Goal: Use online tool/utility: Utilize a website feature to perform a specific function

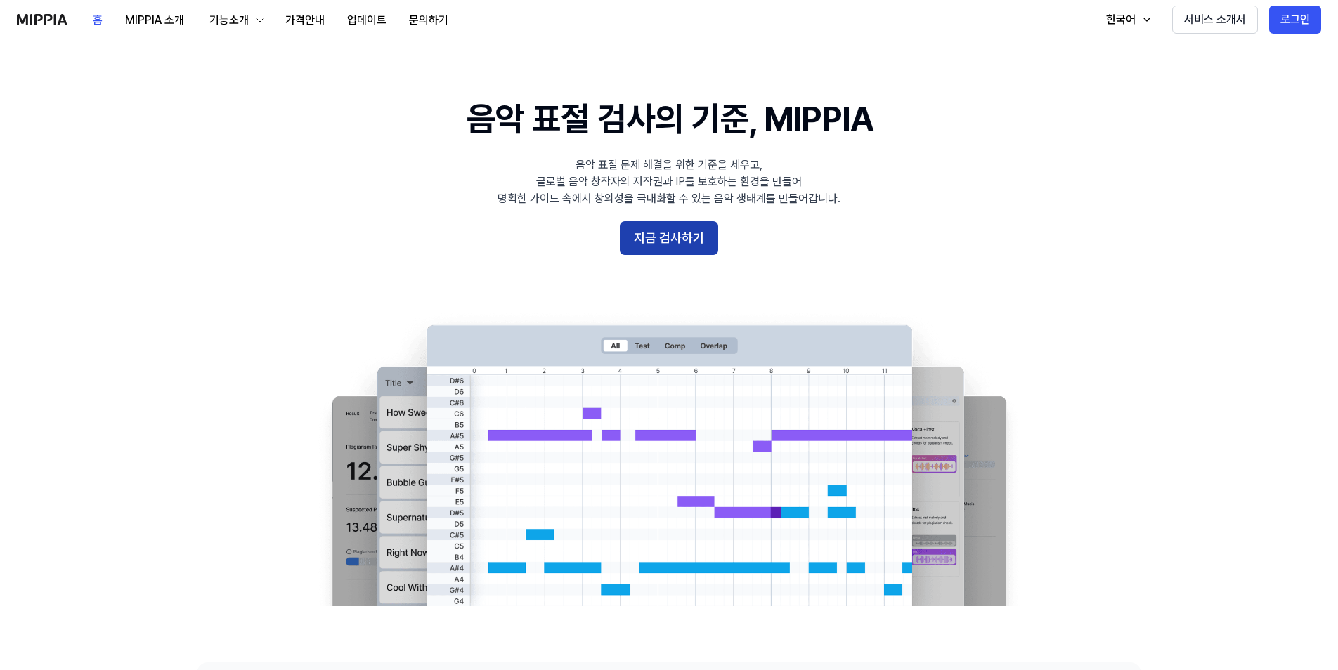
click at [639, 244] on button "지금 검사하기" at bounding box center [669, 238] width 98 height 34
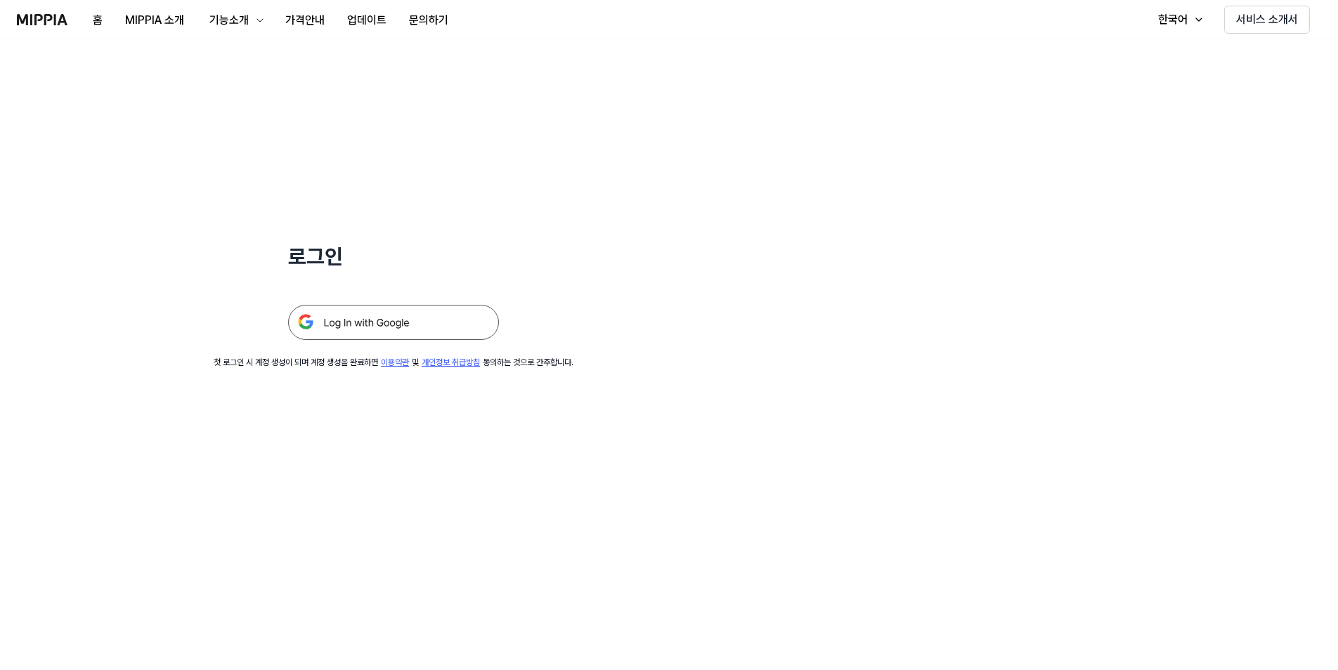
click at [344, 326] on img at bounding box center [393, 322] width 211 height 35
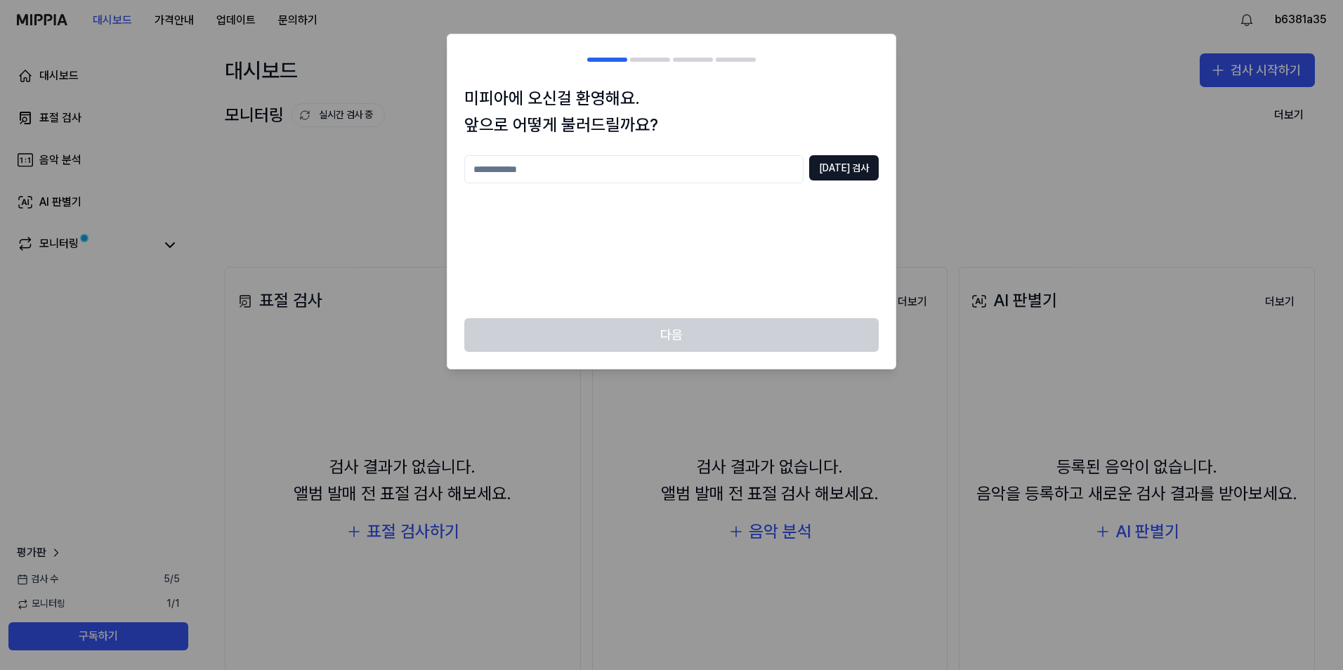
click at [560, 168] on input "text" at bounding box center [633, 169] width 339 height 28
type input "****"
click at [842, 166] on button "[DATE] 검사" at bounding box center [844, 167] width 70 height 25
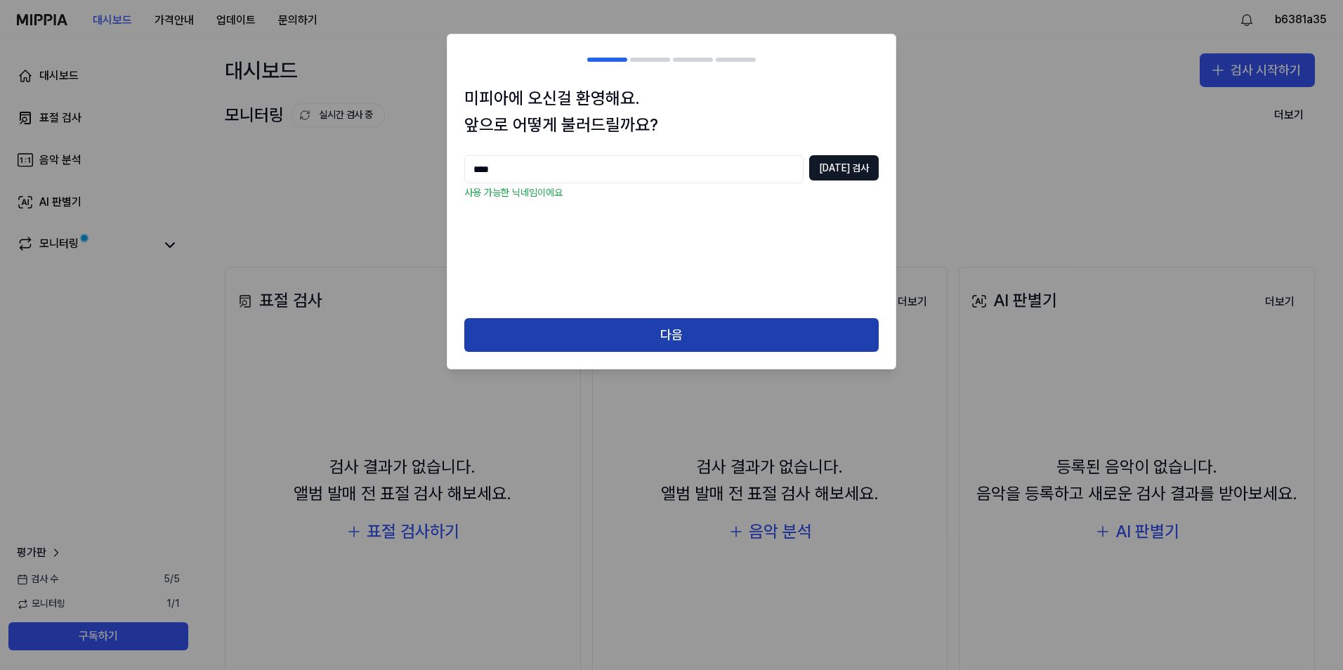
click at [683, 327] on button "다음" at bounding box center [671, 335] width 415 height 34
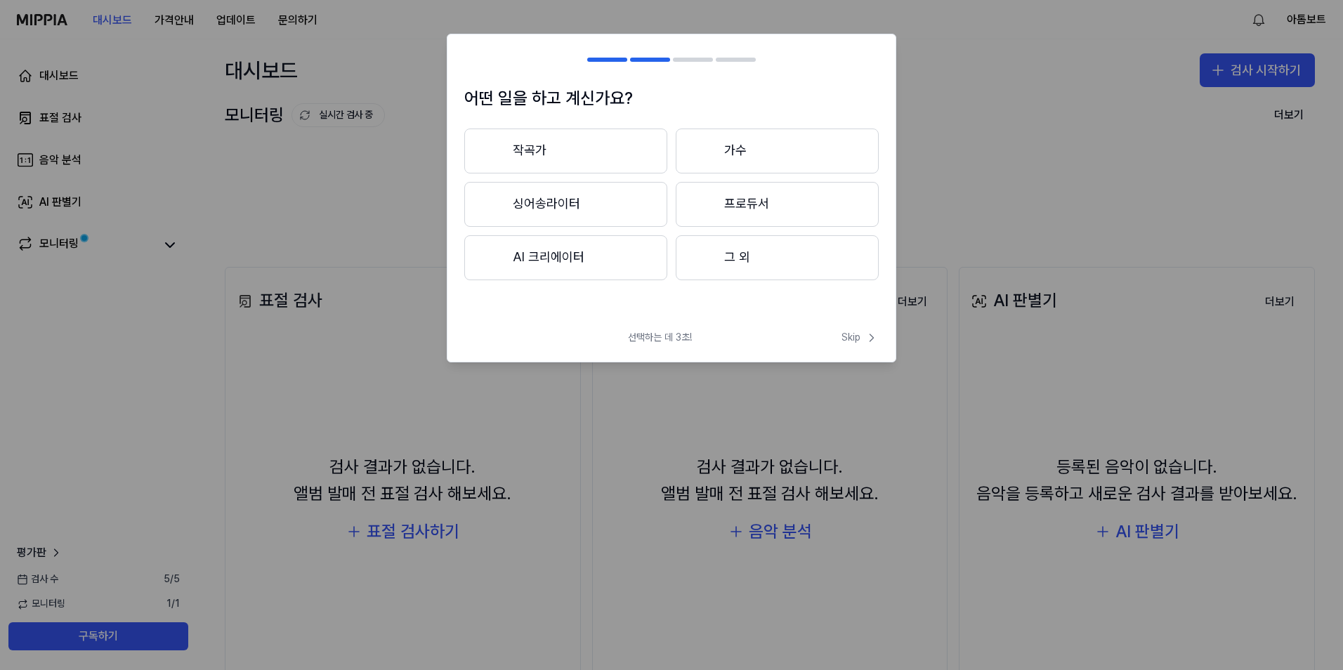
drag, startPoint x: 569, startPoint y: 258, endPoint x: 653, endPoint y: 266, distance: 84.7
click at [570, 258] on button "AI 크리에이터" at bounding box center [565, 257] width 203 height 45
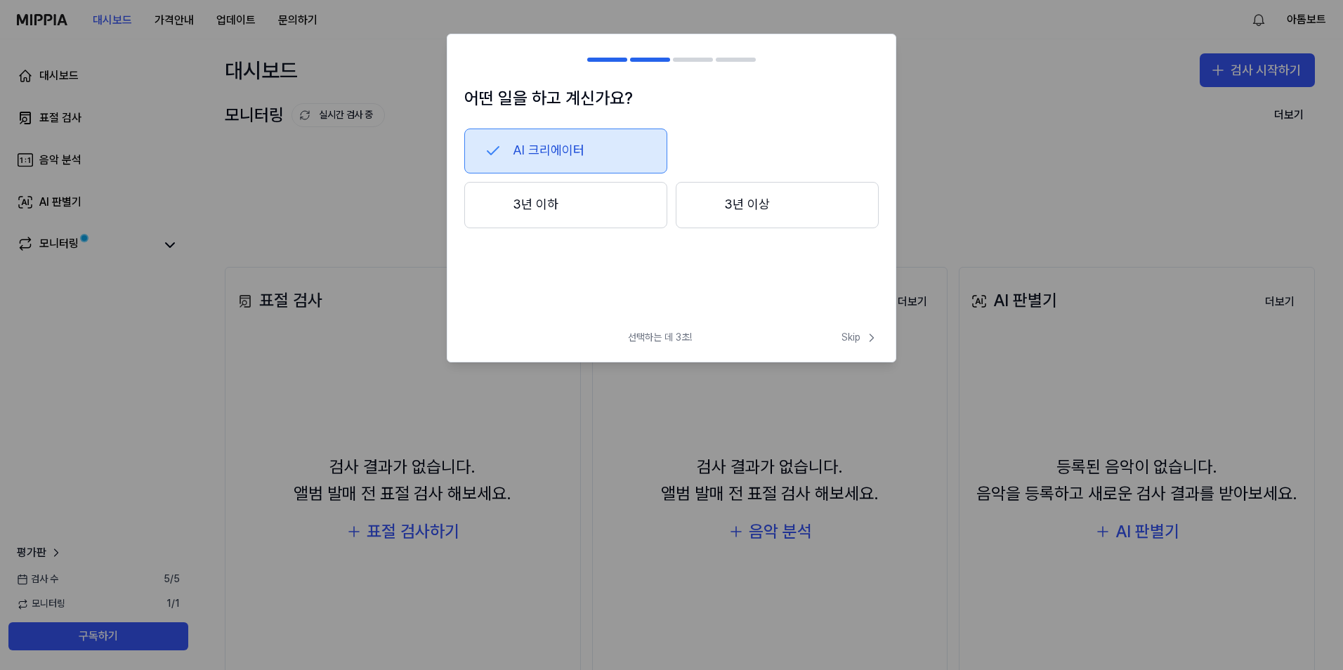
click at [577, 207] on button "3년 이하" at bounding box center [565, 205] width 203 height 46
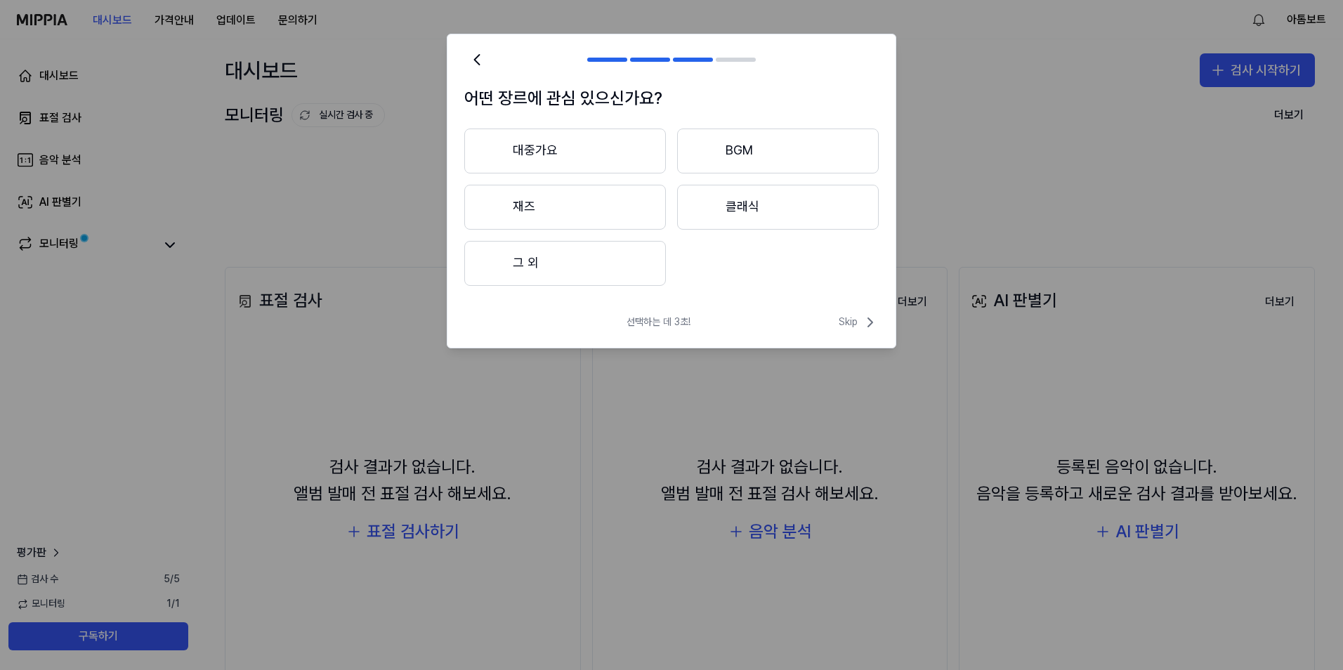
click at [577, 255] on button "그 외" at bounding box center [565, 263] width 202 height 45
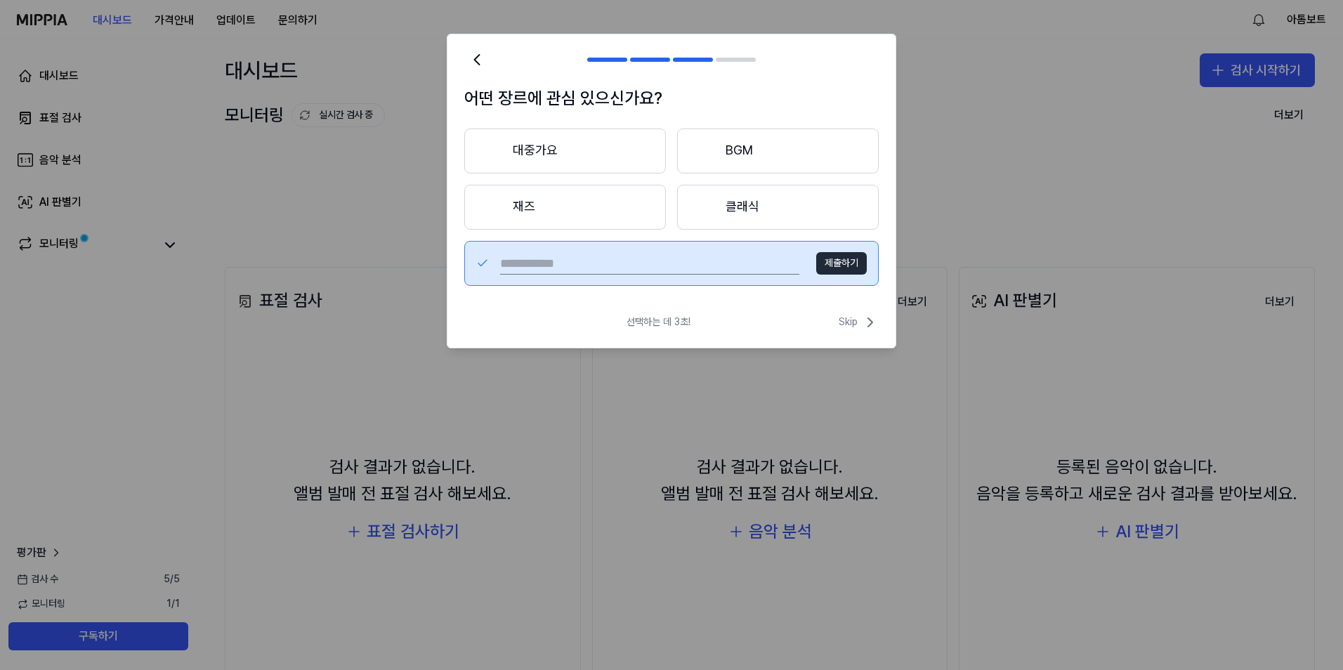
click at [601, 264] on input "text" at bounding box center [649, 263] width 299 height 22
click at [564, 262] on input "text" at bounding box center [649, 263] width 299 height 22
type input "********"
click at [854, 259] on button "제출하기" at bounding box center [841, 263] width 51 height 22
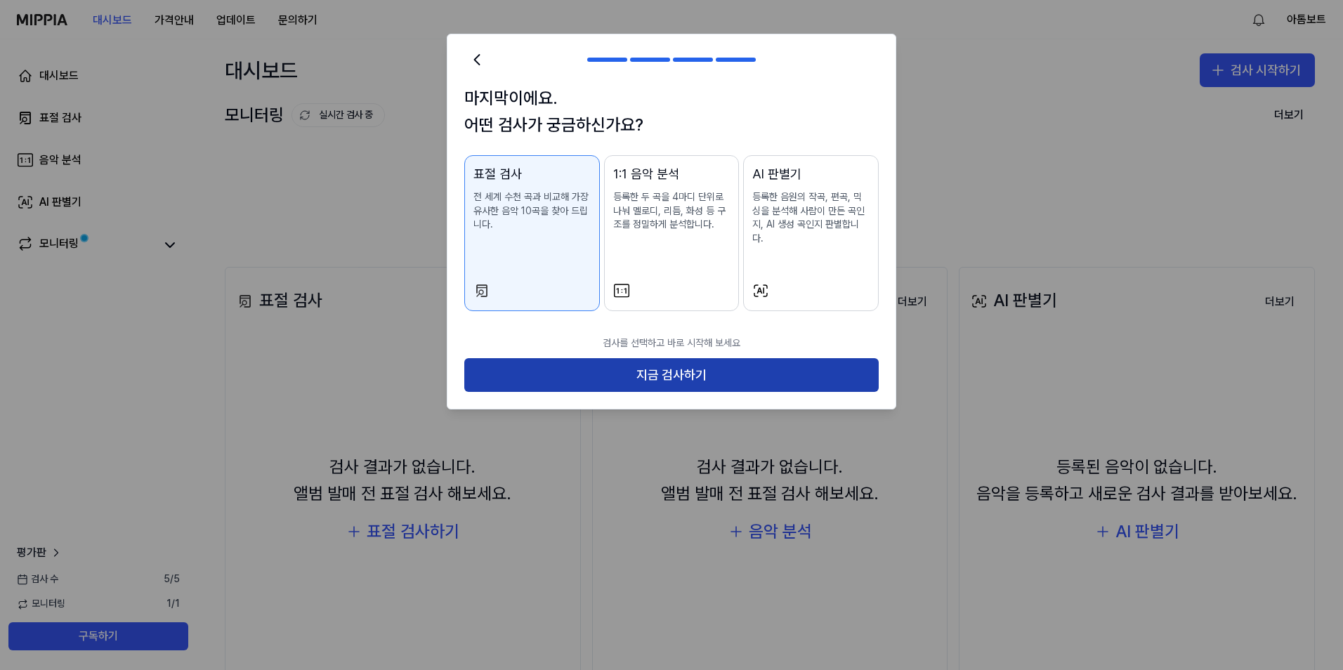
click at [679, 361] on button "지금 검사하기" at bounding box center [671, 375] width 415 height 34
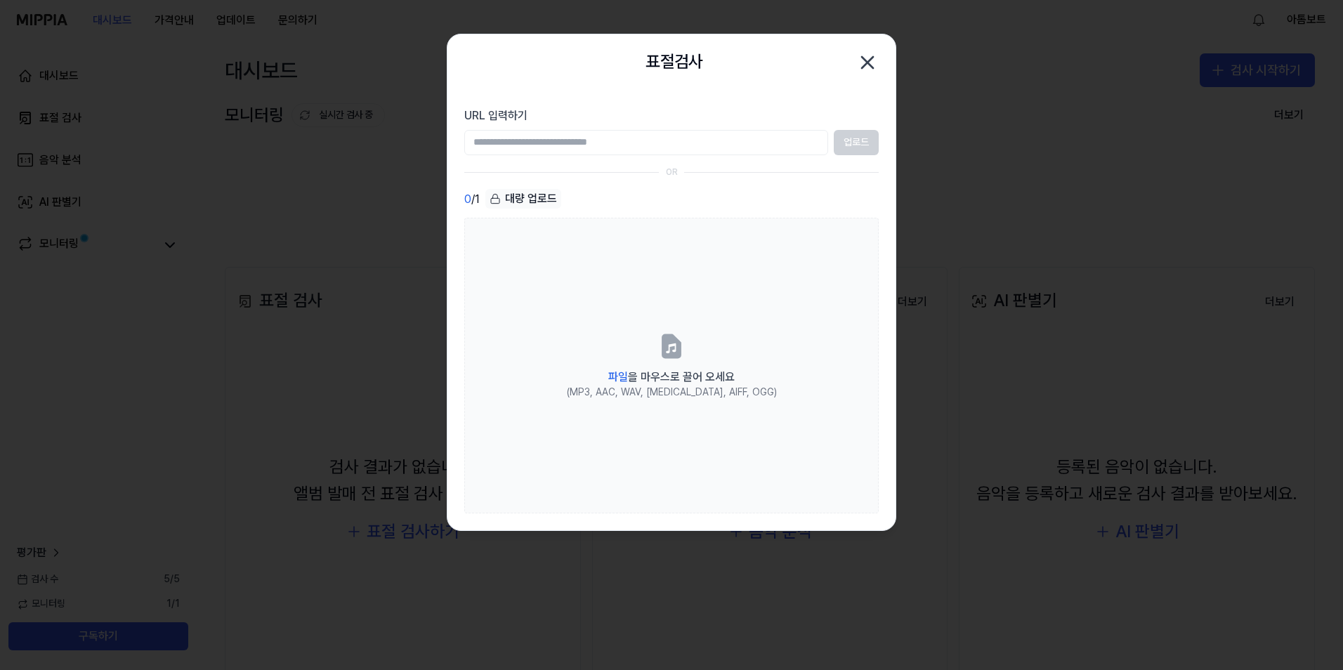
click at [519, 146] on input "URL 입력하기" at bounding box center [646, 142] width 364 height 25
click at [688, 150] on input "URL 입력하기" at bounding box center [646, 142] width 364 height 25
drag, startPoint x: 864, startPoint y: 66, endPoint x: 588, endPoint y: 148, distance: 287.9
click at [588, 148] on div "표절검사 닫기 URL 입력하기 업로드 OR 0 / 1 대량 업로드 파일 을 마우스로 끌어 오세요 (MP3, AAC, WAV, [MEDICAL_…" at bounding box center [672, 282] width 450 height 497
click at [583, 150] on input "URL 입력하기" at bounding box center [646, 142] width 364 height 25
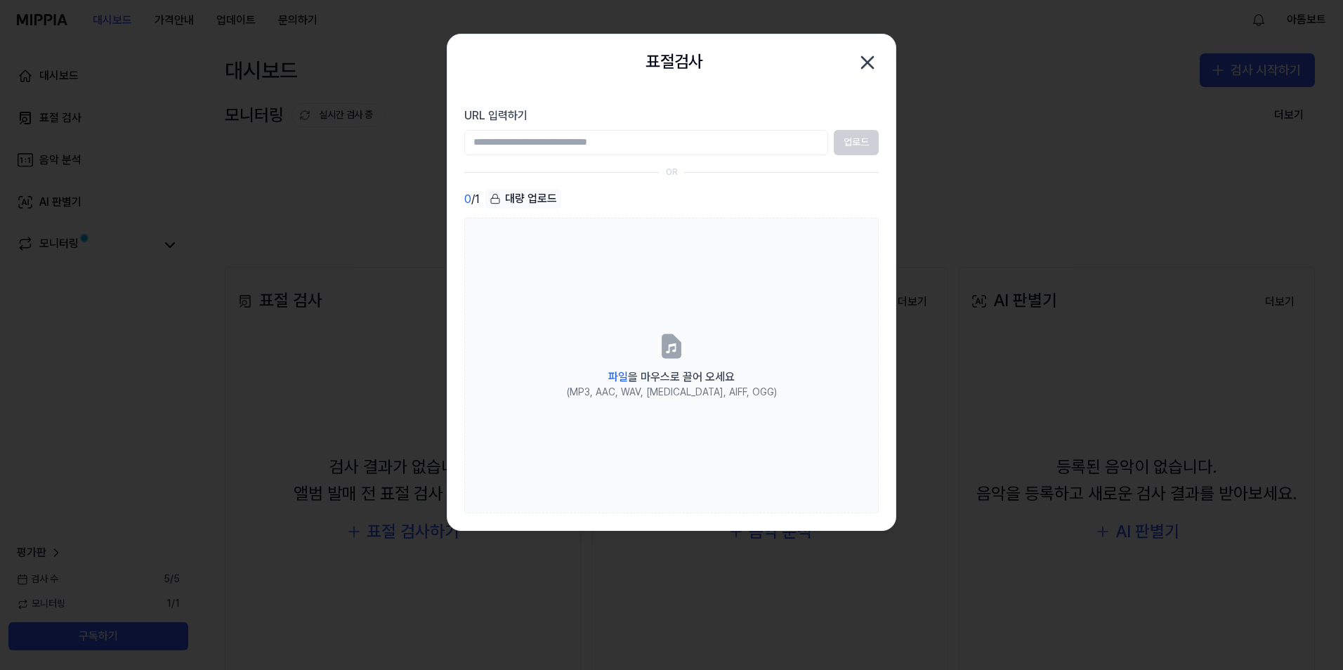
click at [573, 143] on input "URL 입력하기" at bounding box center [646, 142] width 364 height 25
paste input "**********"
type input "**********"
click at [854, 140] on button "업로드" at bounding box center [856, 142] width 45 height 25
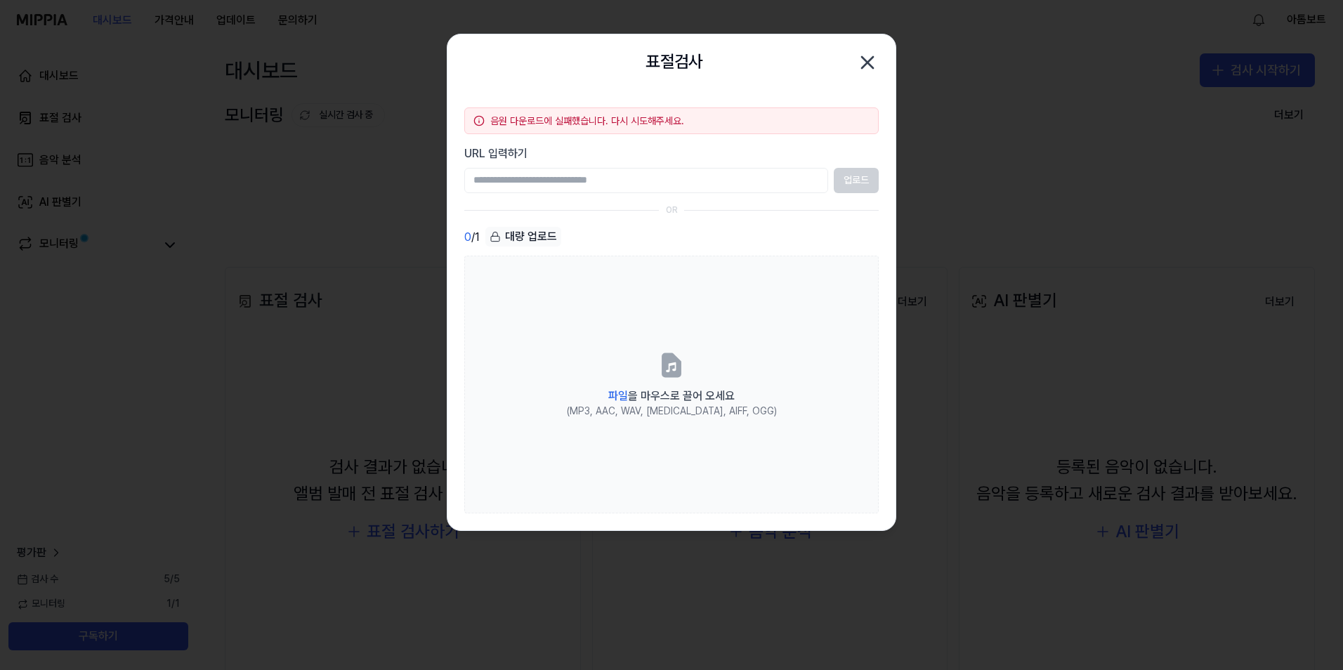
click at [632, 119] on div "음원 다운로드에 실패했습니다. 다시 시도해주세요." at bounding box center [679, 121] width 379 height 14
click at [592, 186] on input "URL 입력하기" at bounding box center [646, 180] width 364 height 25
click at [598, 187] on input "URL 입력하기" at bounding box center [646, 180] width 364 height 25
paste input "**********"
type input "**********"
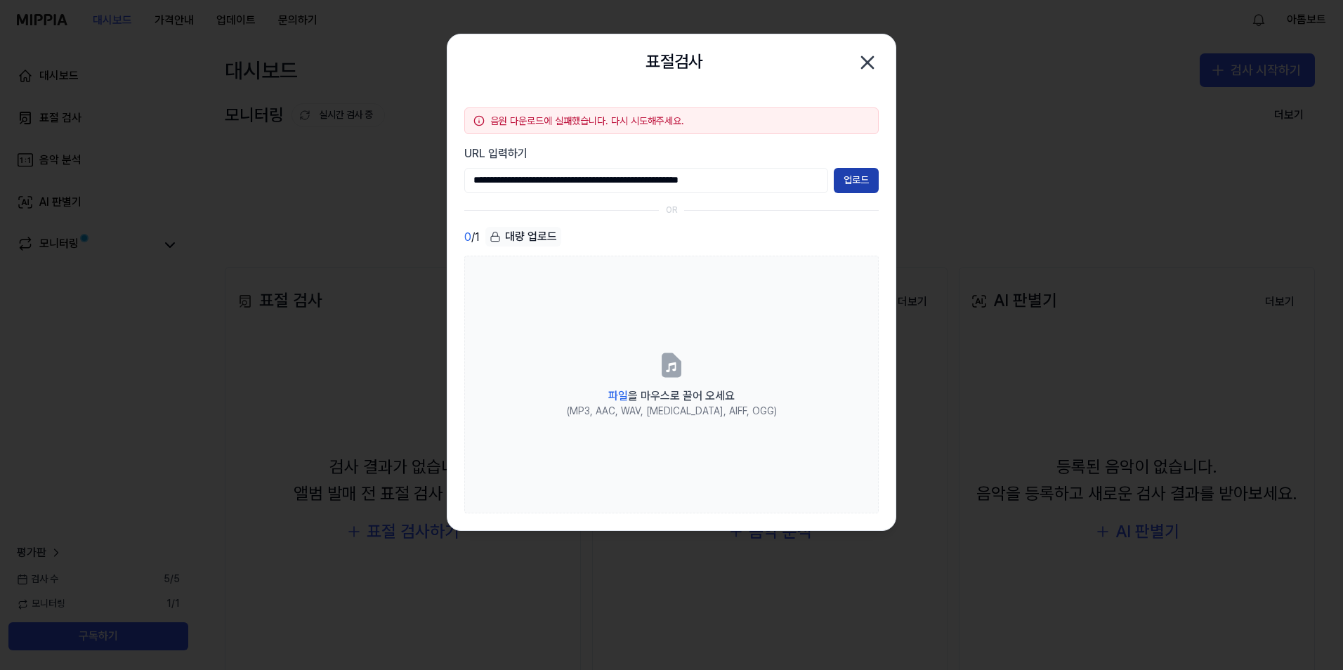
click at [848, 187] on button "업로드" at bounding box center [856, 180] width 45 height 25
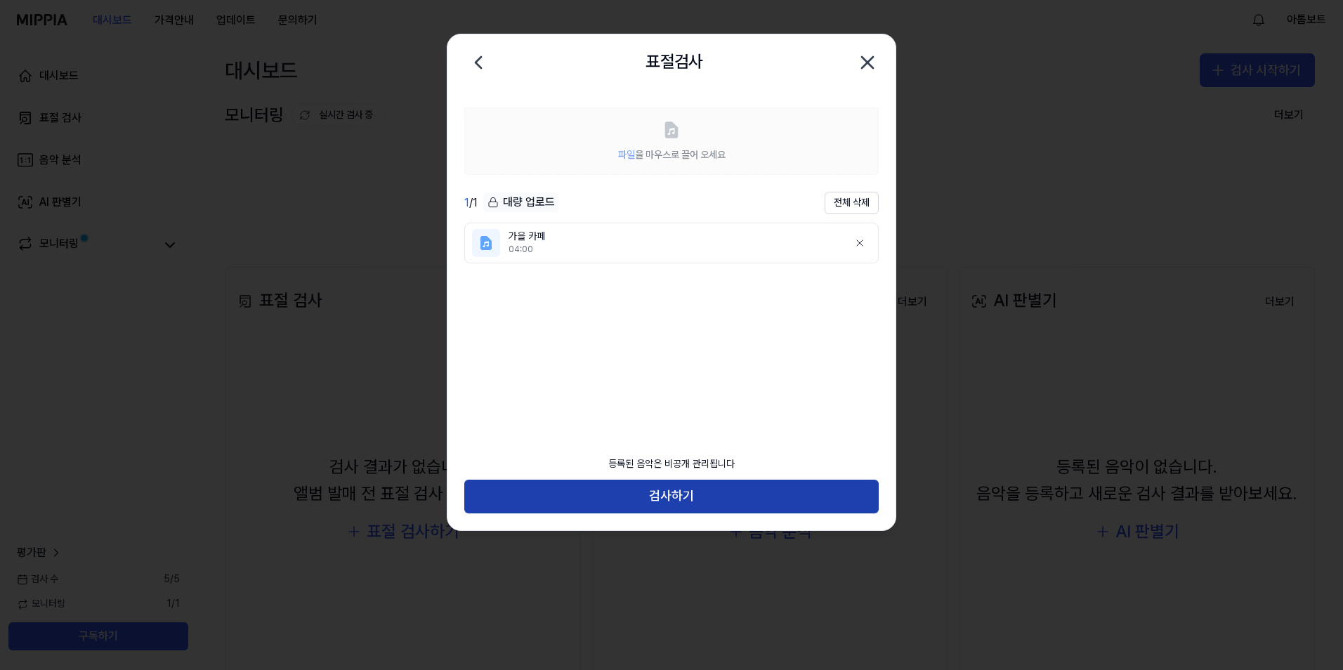
click at [691, 502] on button "검사하기" at bounding box center [671, 497] width 415 height 34
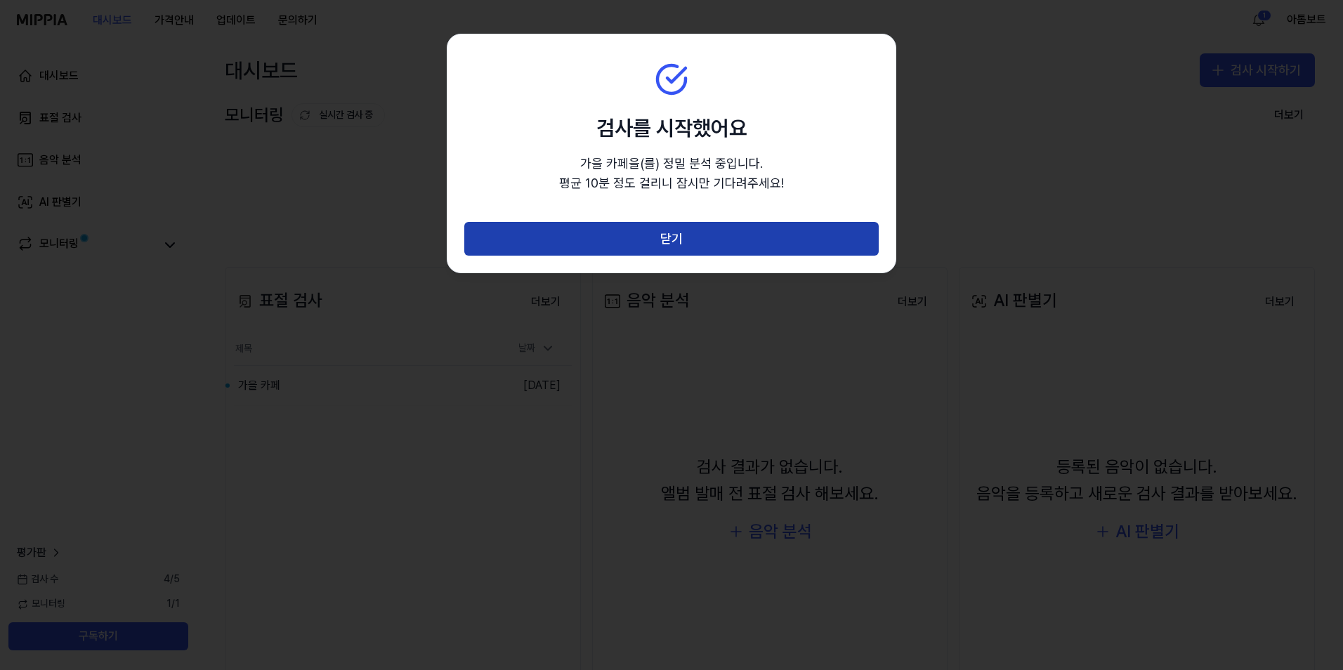
click at [671, 238] on button "닫기" at bounding box center [671, 239] width 415 height 34
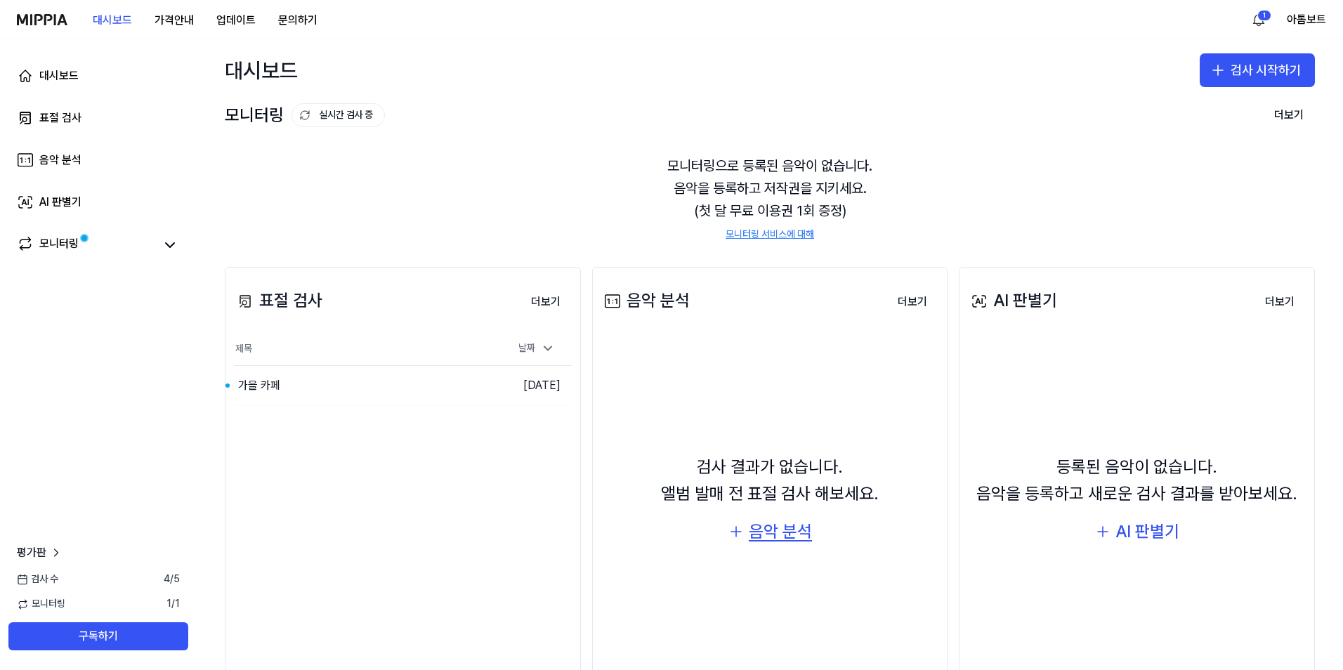
click at [791, 537] on div "음악 분석" at bounding box center [780, 532] width 63 height 27
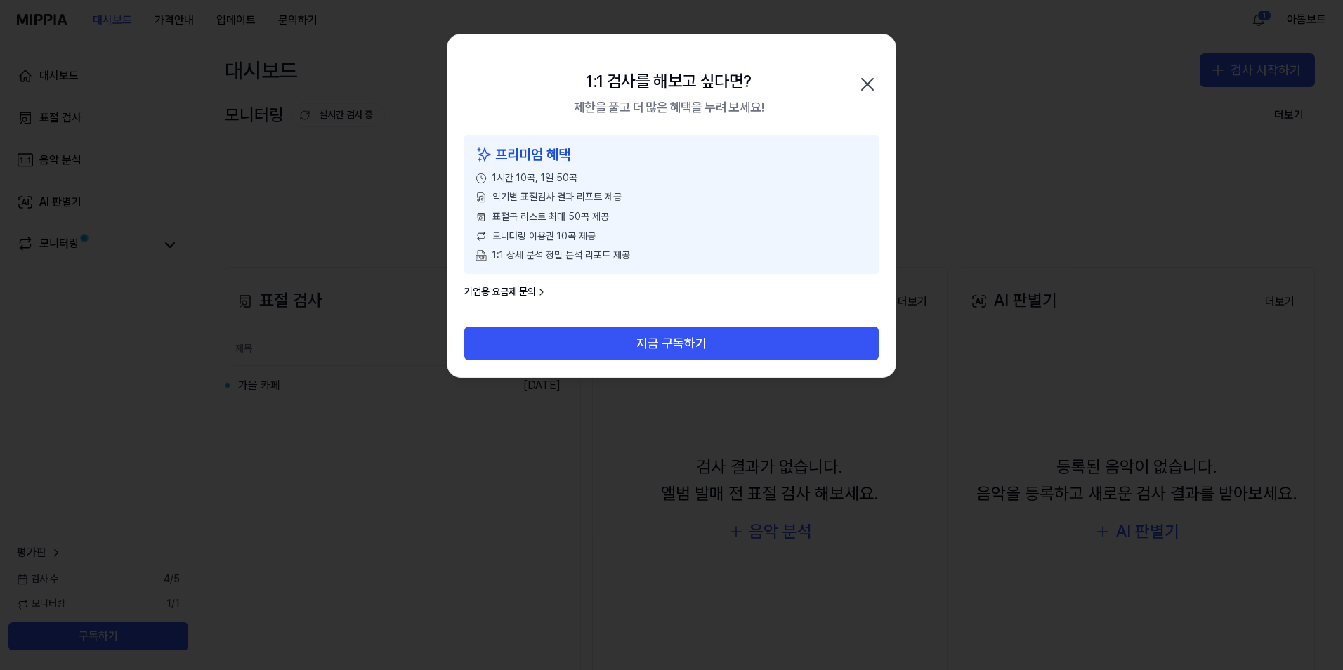
click at [869, 84] on icon "button" at bounding box center [868, 84] width 22 height 22
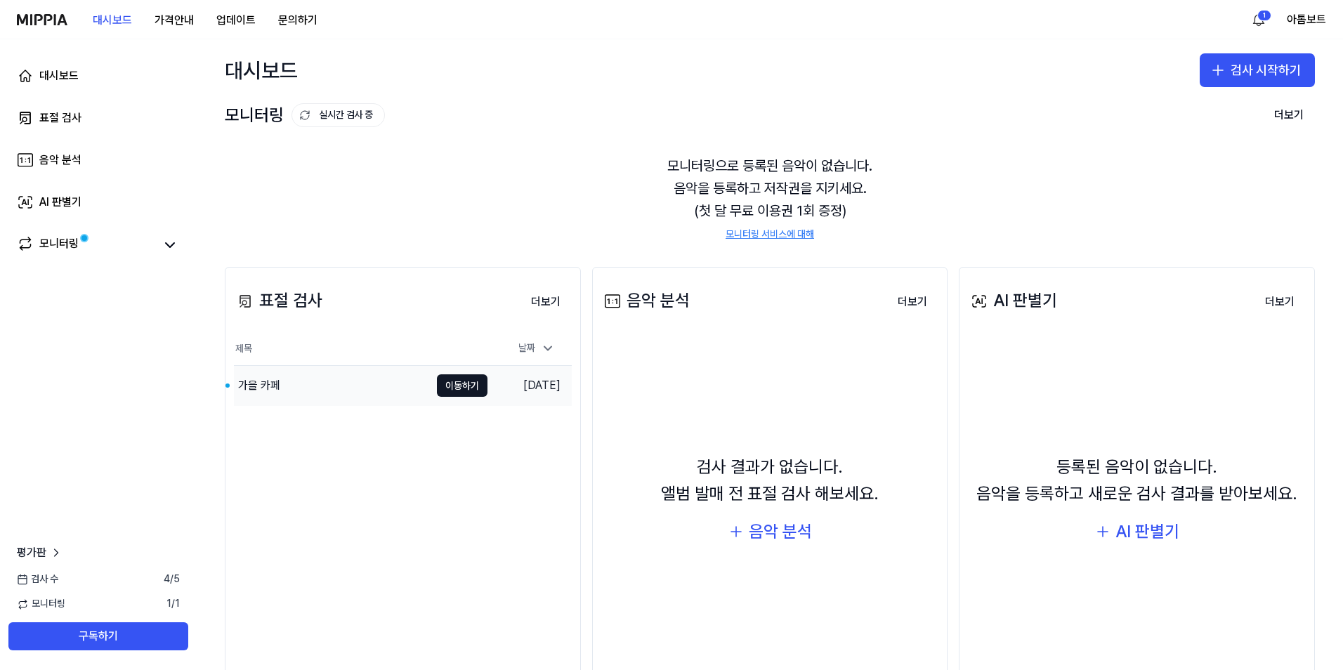
click at [530, 383] on td "[DATE]" at bounding box center [530, 386] width 84 height 40
click at [450, 388] on button "이동하기" at bounding box center [462, 386] width 51 height 22
drag, startPoint x: 462, startPoint y: 389, endPoint x: 471, endPoint y: 391, distance: 9.4
click at [462, 389] on button "이동하기" at bounding box center [462, 386] width 51 height 22
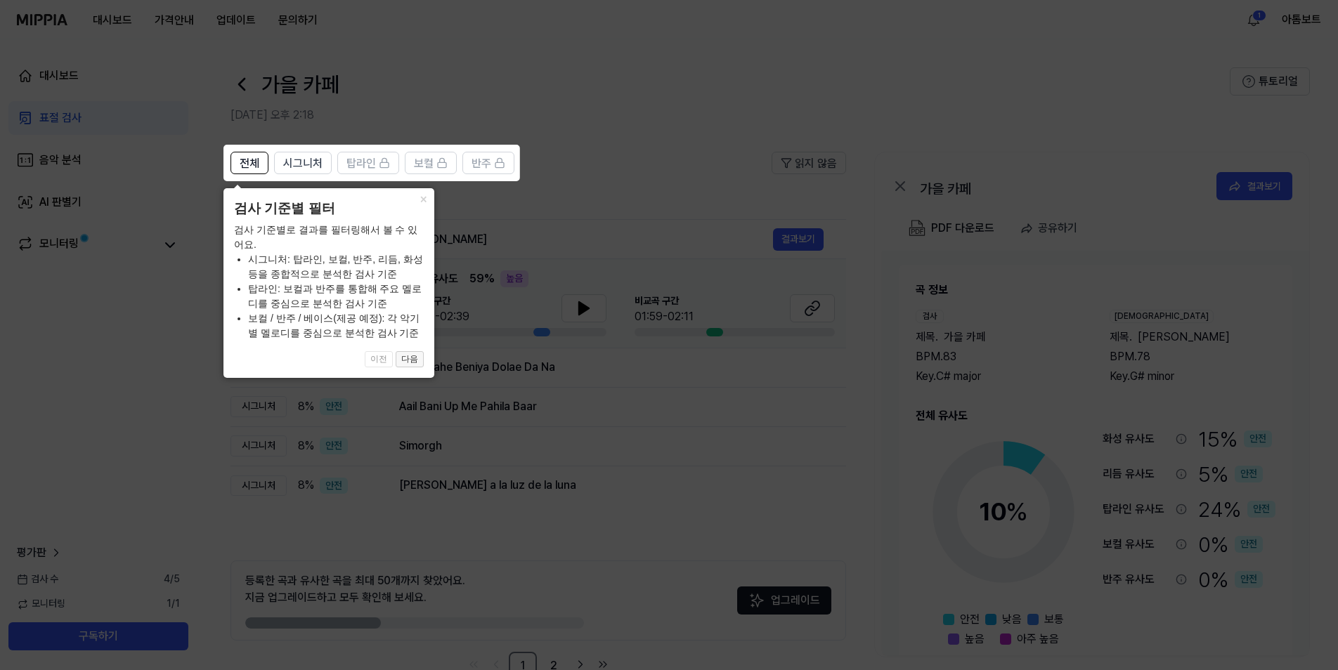
click at [412, 360] on button "다음" at bounding box center [410, 359] width 28 height 17
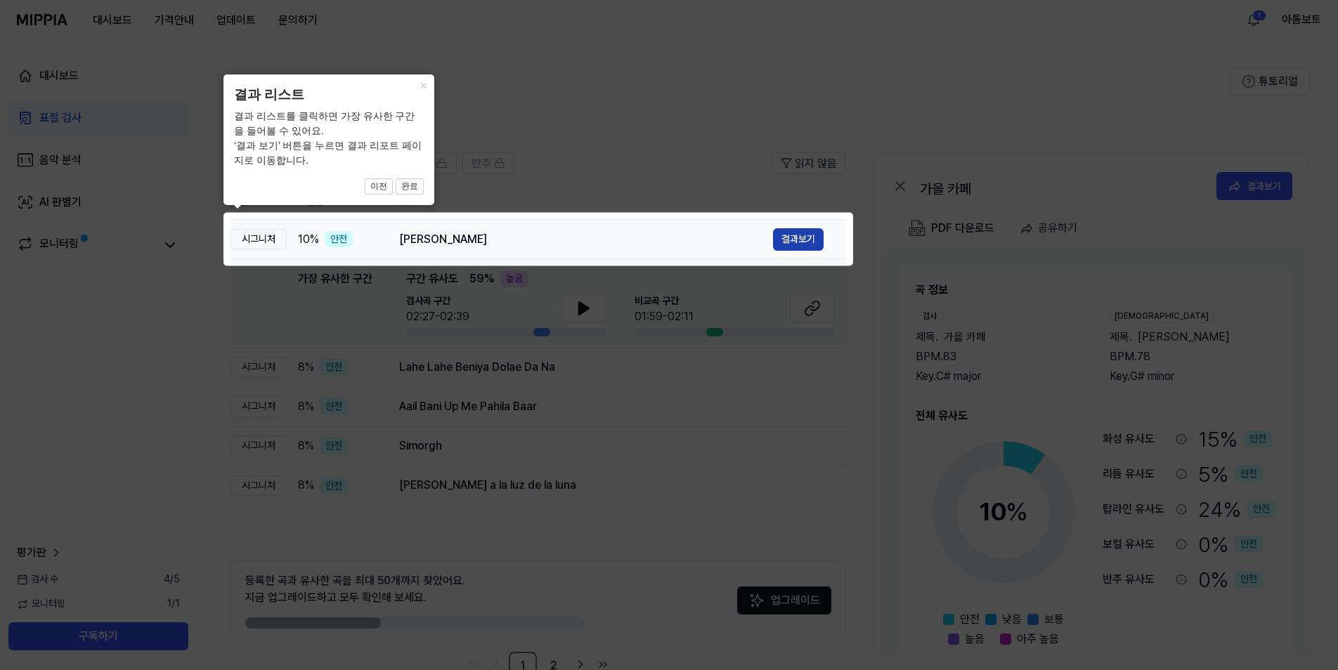
click at [808, 241] on button "결과보기" at bounding box center [798, 239] width 51 height 22
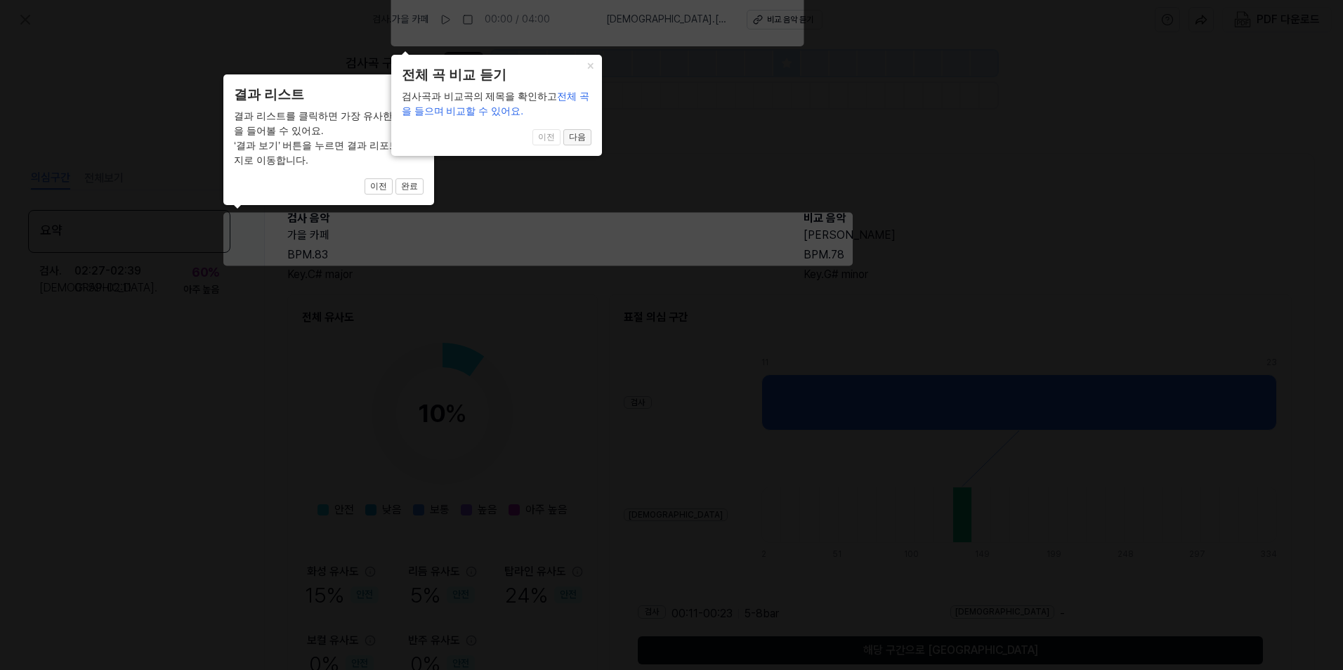
click at [586, 137] on button "다음" at bounding box center [578, 137] width 28 height 17
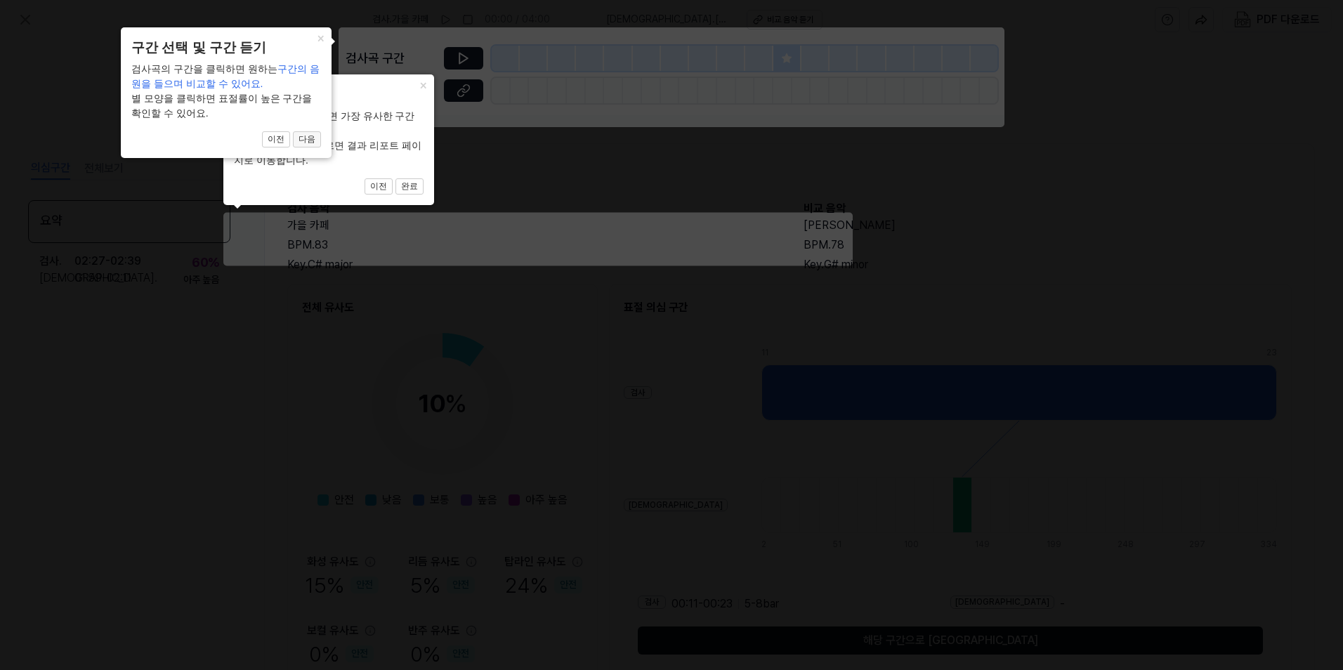
click at [304, 141] on button "다음" at bounding box center [307, 139] width 28 height 17
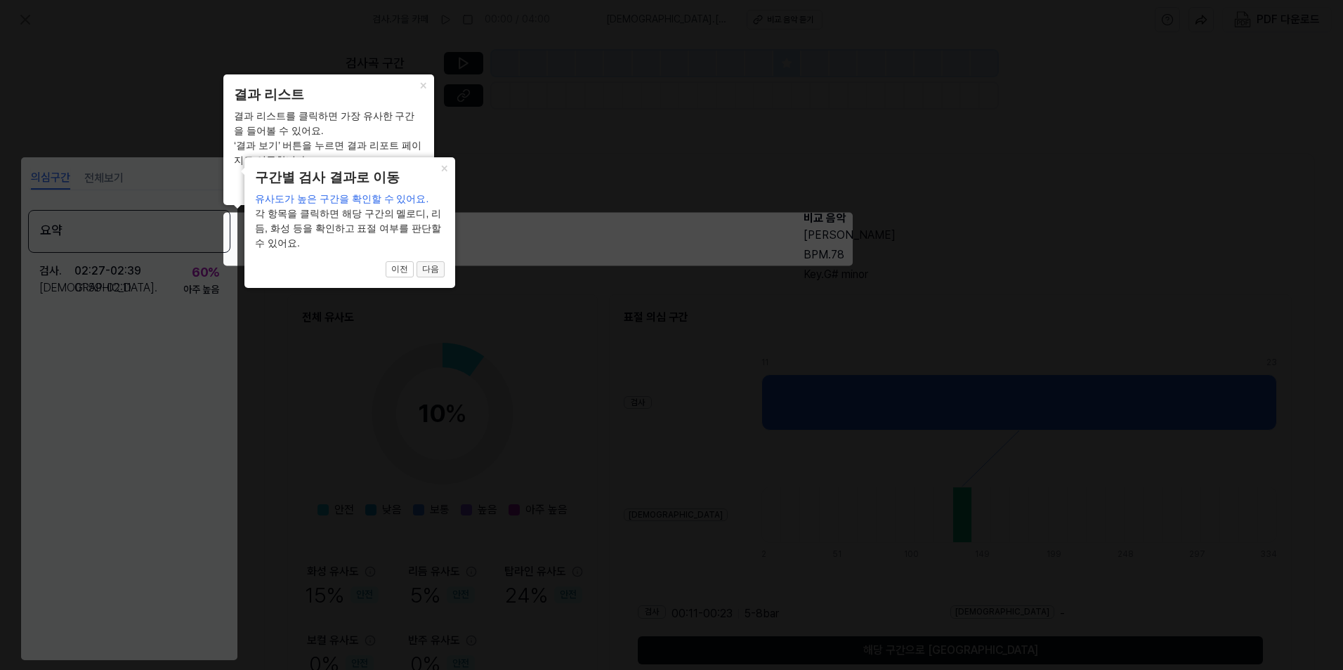
click at [430, 266] on button "다음" at bounding box center [431, 269] width 28 height 17
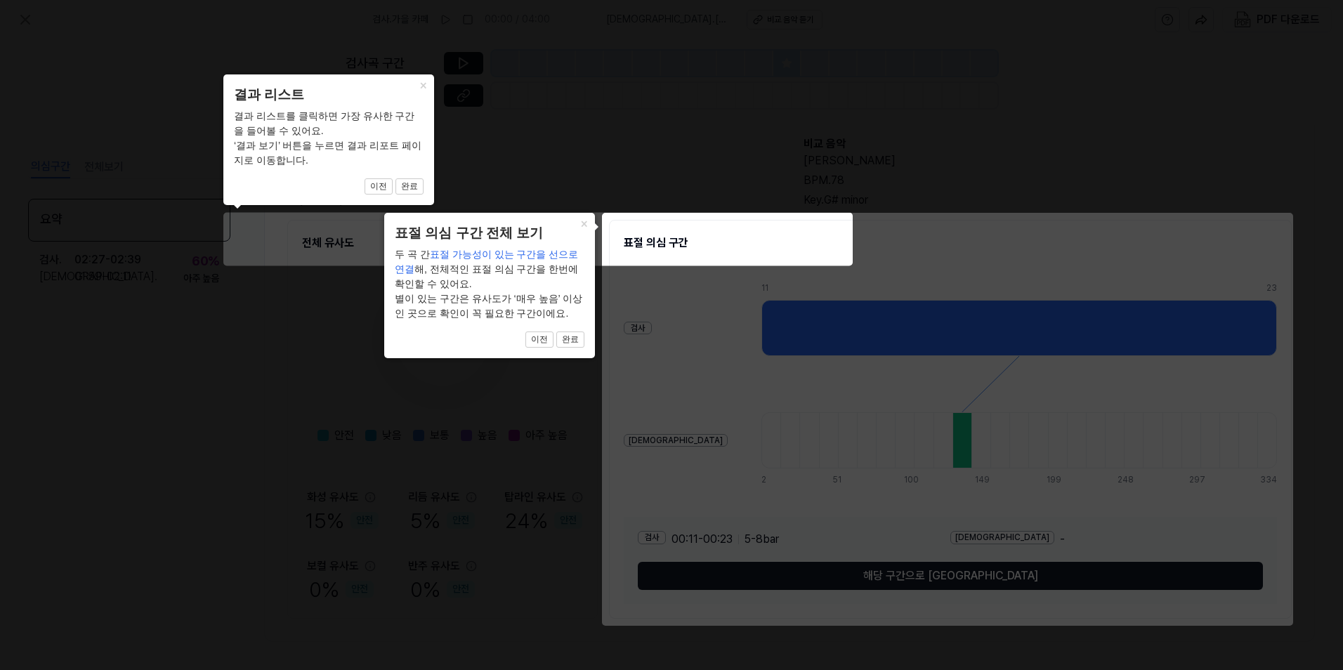
click at [1024, 571] on icon at bounding box center [671, 335] width 1343 height 670
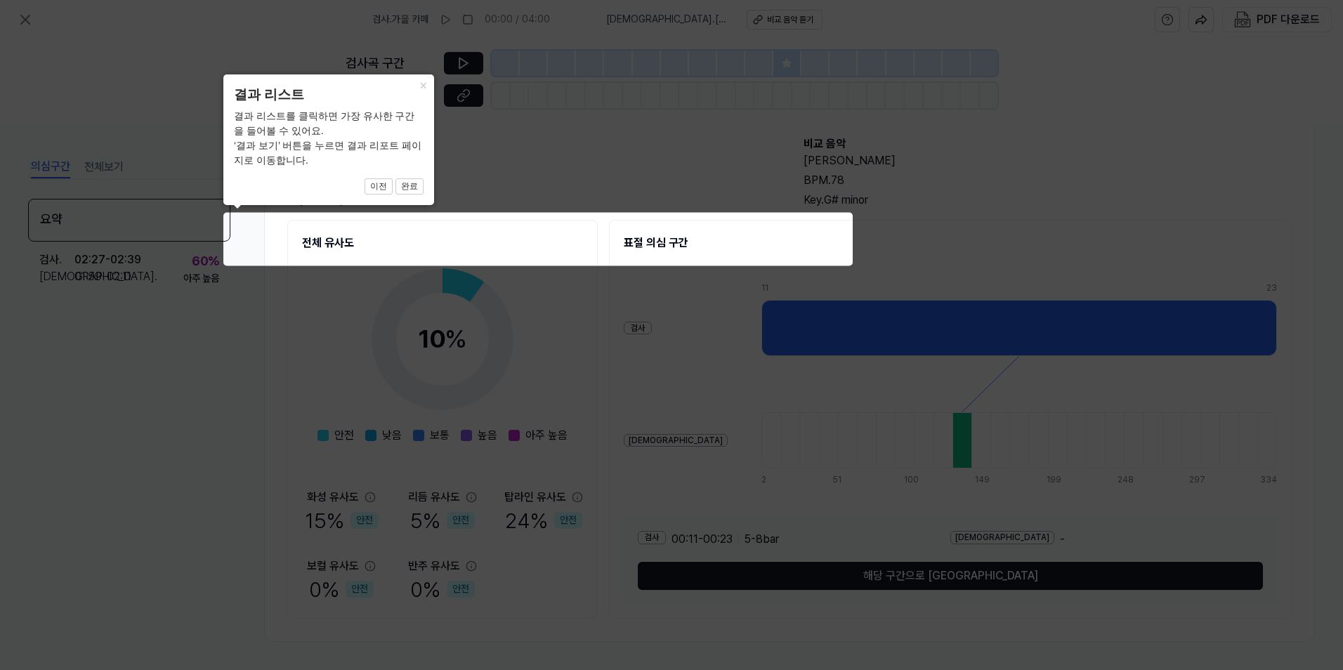
click at [441, 245] on icon at bounding box center [671, 335] width 1343 height 670
click at [405, 183] on button "완료" at bounding box center [410, 186] width 28 height 17
click at [426, 78] on button "×" at bounding box center [423, 84] width 22 height 20
click at [899, 337] on icon at bounding box center [671, 335] width 1343 height 670
click at [542, 596] on icon at bounding box center [671, 335] width 1343 height 670
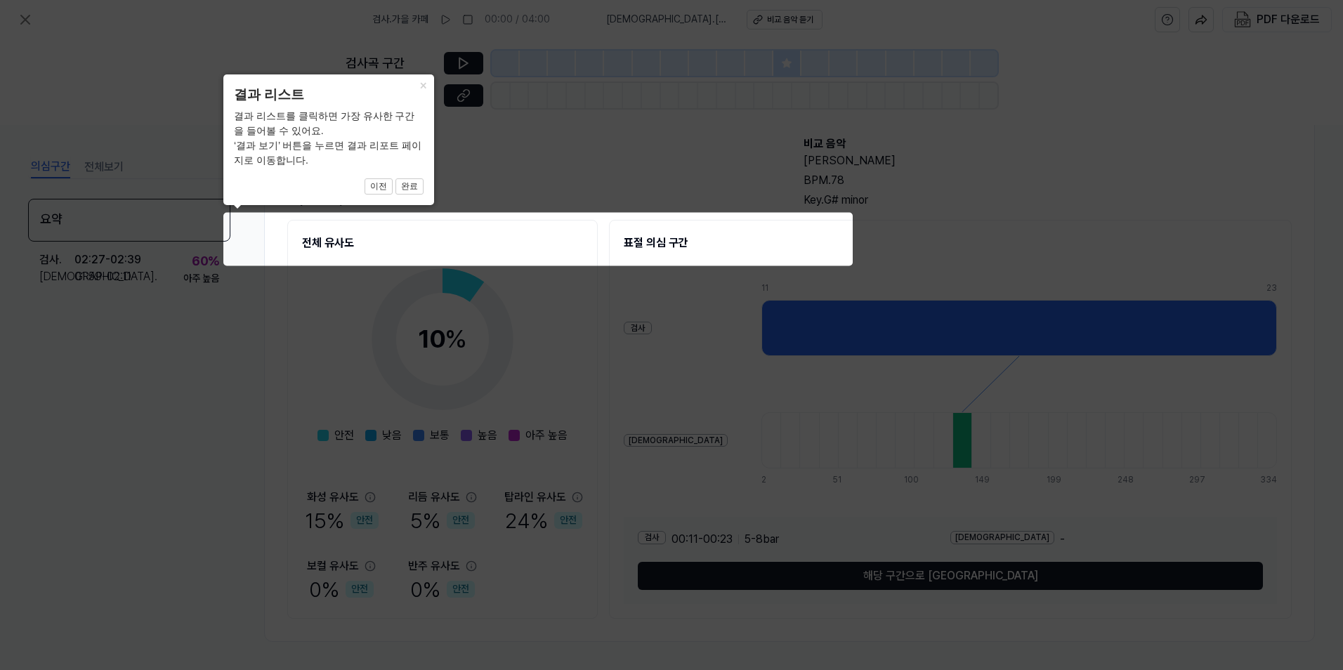
click at [572, 522] on icon at bounding box center [671, 335] width 1343 height 670
click at [654, 239] on icon at bounding box center [671, 335] width 1343 height 670
click at [1090, 543] on icon at bounding box center [671, 335] width 1343 height 670
click at [401, 185] on button "완료" at bounding box center [410, 186] width 28 height 17
click at [424, 86] on button "×" at bounding box center [423, 84] width 22 height 20
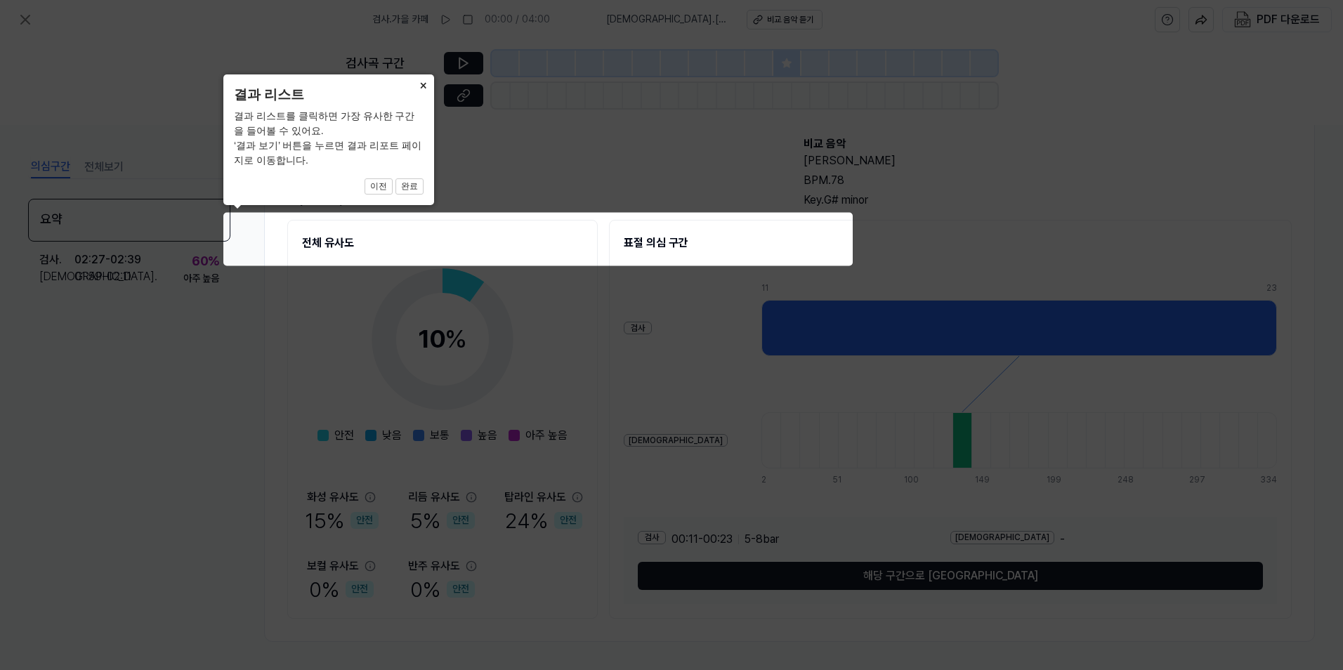
click at [424, 86] on button "×" at bounding box center [423, 84] width 22 height 20
click at [697, 249] on icon at bounding box center [671, 335] width 1343 height 670
click at [348, 242] on icon at bounding box center [671, 335] width 1343 height 670
click at [112, 219] on icon at bounding box center [671, 335] width 1343 height 670
click at [180, 265] on icon at bounding box center [671, 335] width 1343 height 670
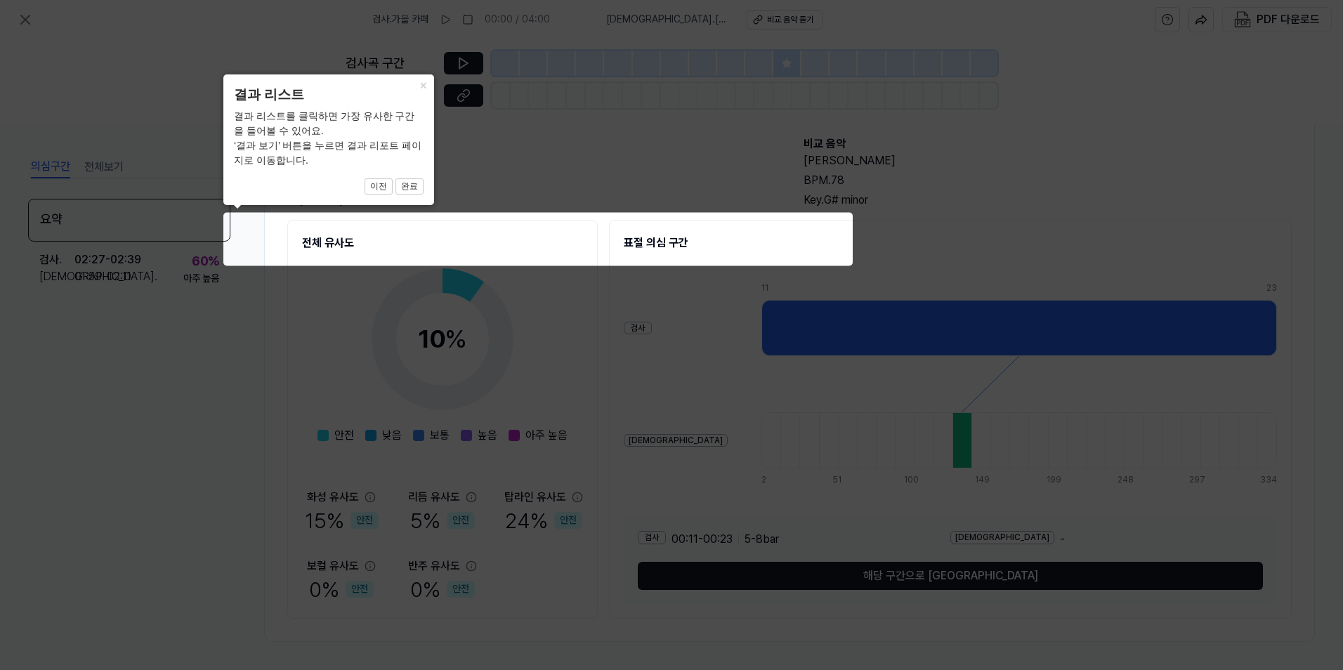
click at [369, 357] on icon at bounding box center [671, 335] width 1343 height 670
click at [818, 565] on icon at bounding box center [671, 335] width 1343 height 670
click at [901, 302] on icon at bounding box center [671, 335] width 1343 height 670
click at [514, 576] on icon at bounding box center [671, 335] width 1343 height 670
